Goal: Find specific page/section: Find specific page/section

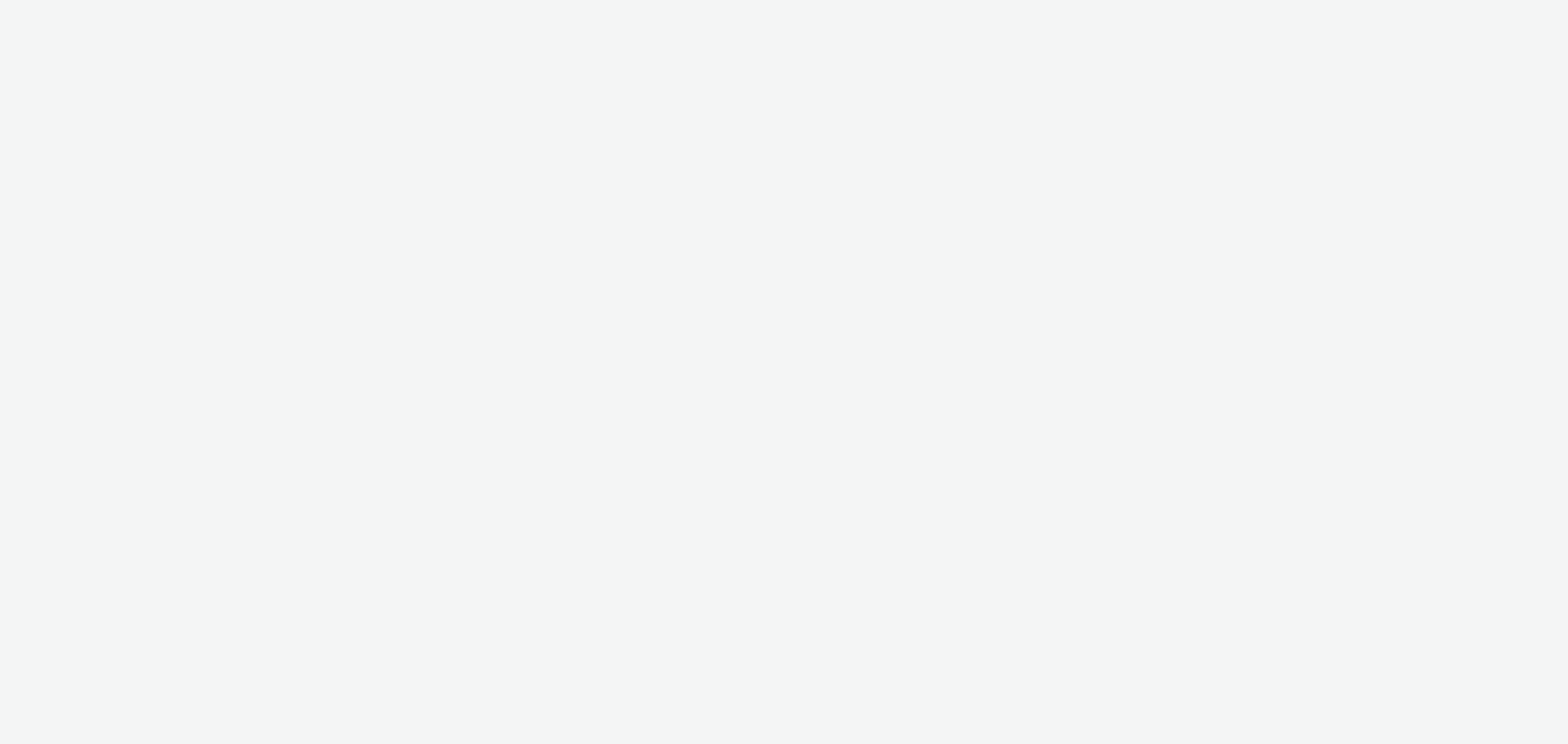
select select "3accb258-2b8e-4def-9b79-8de5f579532c"
select select "524f9a1d-b733-413f-91db-710ee3173a22"
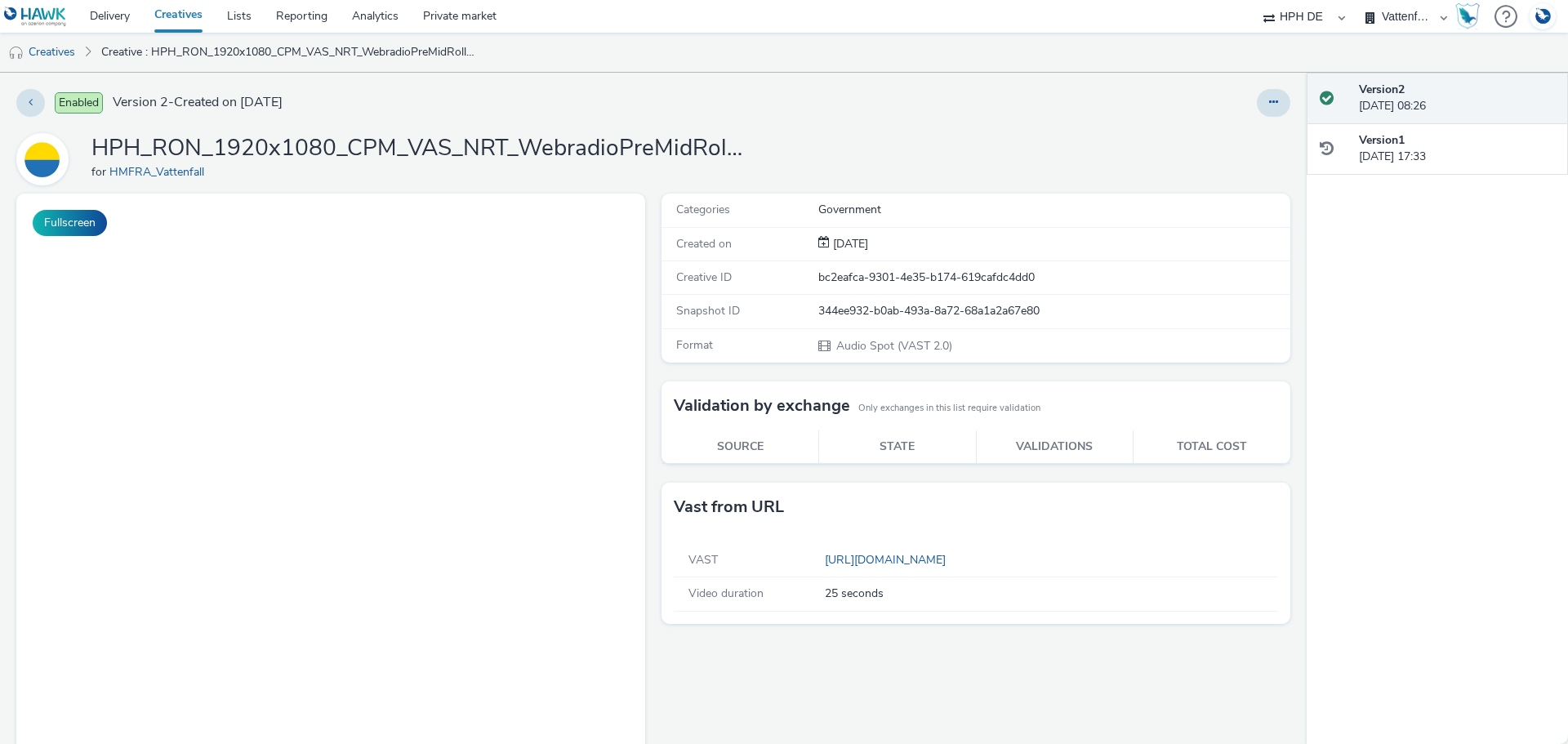
click at [1068, 532] on div "VAST [URL][DOMAIN_NAME] Video duration 25 seconds" at bounding box center [976, 578] width 629 height 93
click at [1265, 133] on div "HPH_RON_1920x1080_CPM_VAS_NRT_WebradioPreMidRoll_NULL_25s_ImmobilienbesitzerE46…" at bounding box center [653, 159] width 1274 height 52
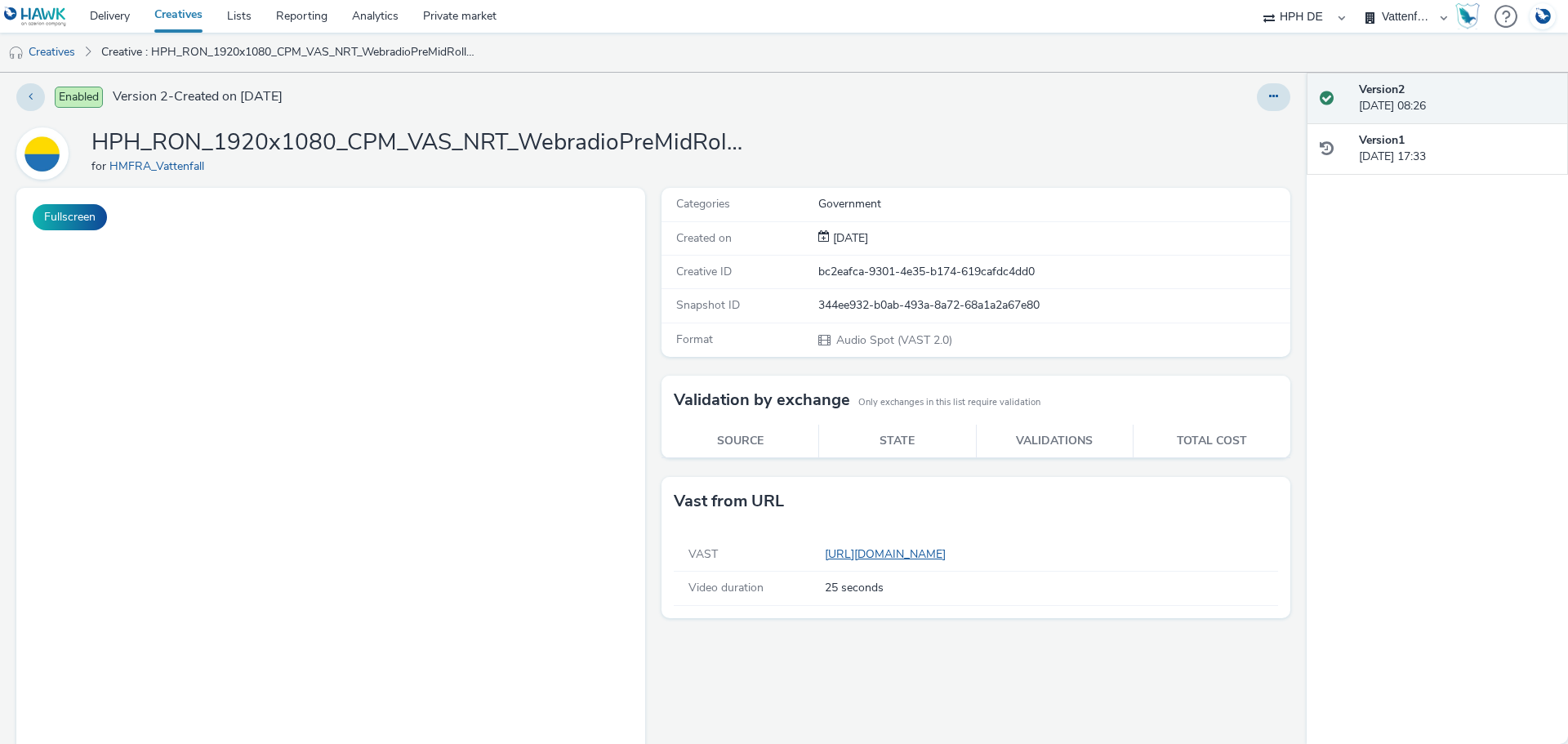
click at [938, 556] on link "[URL][DOMAIN_NAME]" at bounding box center [888, 554] width 128 height 15
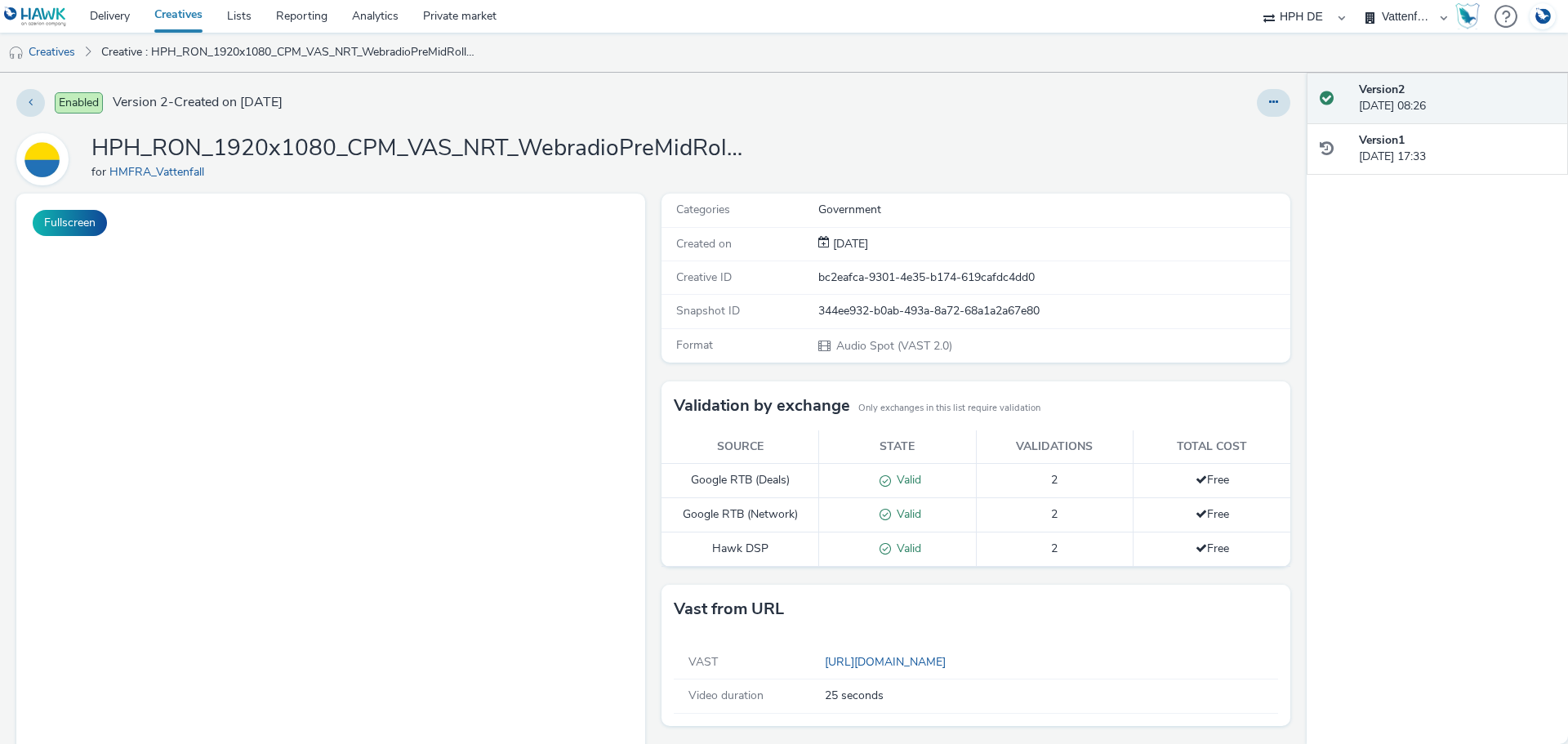
select select "3accb258-2b8e-4def-9b79-8de5f579532c"
select select "524f9a1d-b733-413f-91db-710ee3173a22"
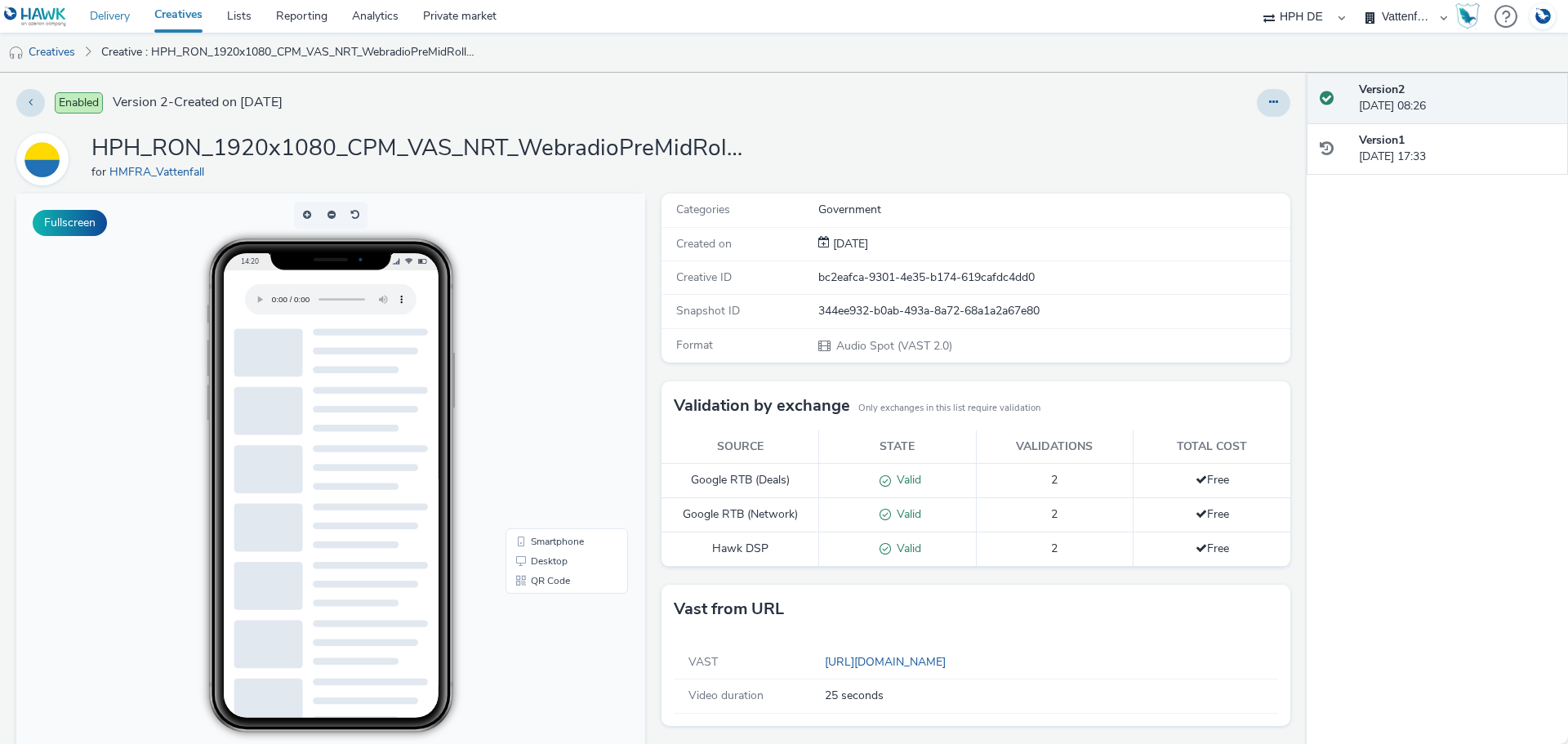
click at [128, 15] on link "Delivery" at bounding box center [110, 16] width 64 height 33
